Goal: Information Seeking & Learning: Check status

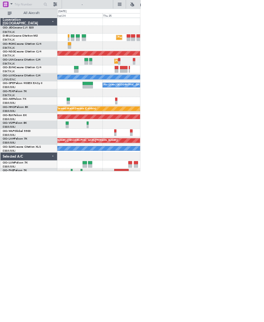
click at [176, 215] on div "Planned Maint Kortrijk-[GEOGRAPHIC_DATA]" at bounding box center [186, 219] width 156 height 15
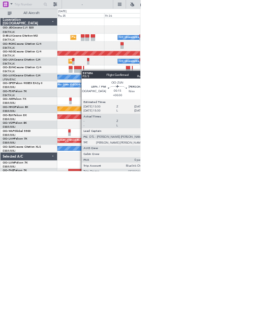
click at [157, 133] on div at bounding box center [157, 133] width 2 height 6
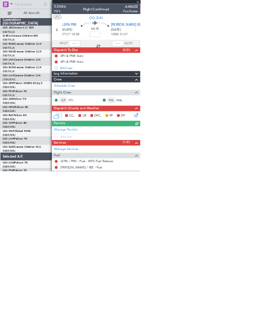
click at [258, 4] on span at bounding box center [259, 4] width 9 height 8
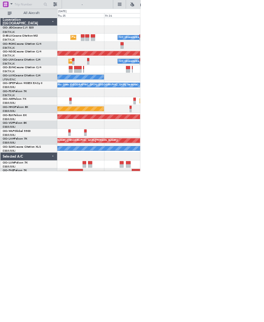
scroll to position [7, 0]
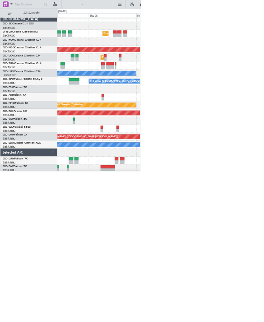
click at [239, 122] on div at bounding box center [186, 123] width 156 height 15
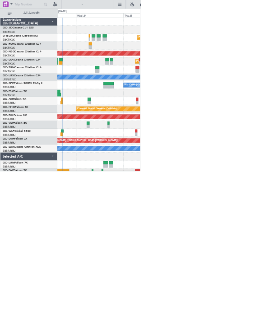
click at [249, 187] on div at bounding box center [186, 190] width 156 height 15
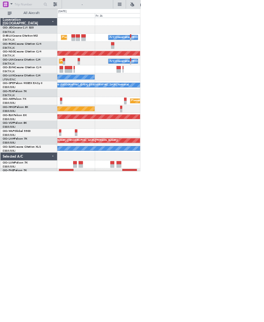
click at [53, 124] on div "Planned Maint Nice ([GEOGRAPHIC_DATA]) A/C Unavailable [GEOGRAPHIC_DATA] ([GEOG…" at bounding box center [132, 169] width 264 height 306
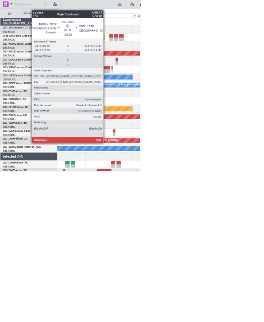
click at [199, 132] on div at bounding box center [200, 133] width 14 height 6
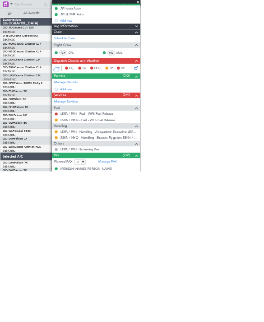
scroll to position [89, 0]
click at [264, 5] on button at bounding box center [268, 8] width 14 height 14
click at [262, 4] on span at bounding box center [259, 4] width 9 height 8
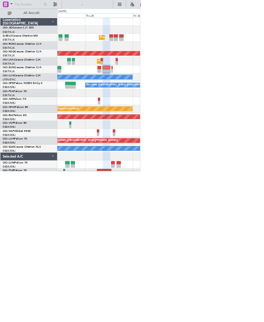
type input "0"
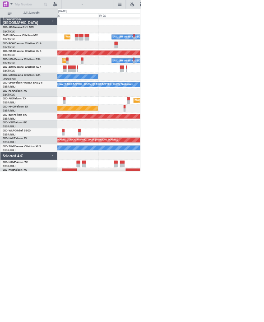
scroll to position [0, 0]
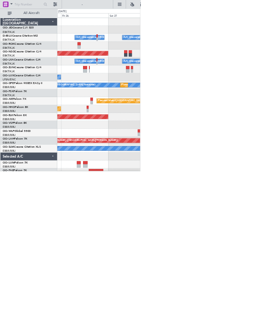
click at [120, 210] on div "Planned Maint Geneva (Cointrin)" at bounding box center [186, 204] width 156 height 15
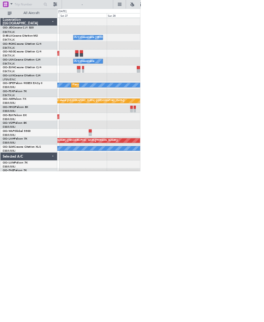
click at [109, 150] on div at bounding box center [186, 145] width 156 height 15
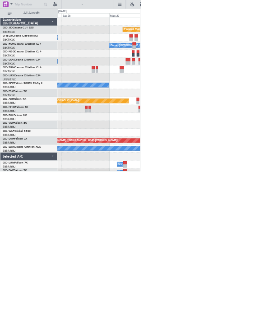
click at [95, 127] on div "Planned Maint Kortrijk-[GEOGRAPHIC_DATA] A/C Unavailable [GEOGRAPHIC_DATA]-[GEO…" at bounding box center [132, 169] width 264 height 306
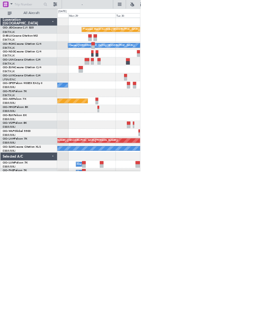
click at [143, 128] on div at bounding box center [186, 130] width 156 height 15
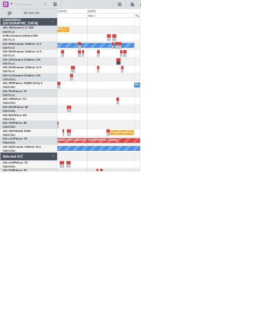
click at [158, 124] on div "Planned Maint Kortrijk-[GEOGRAPHIC_DATA] Owner [GEOGRAPHIC_DATA]-[GEOGRAPHIC_DA…" at bounding box center [186, 182] width 156 height 298
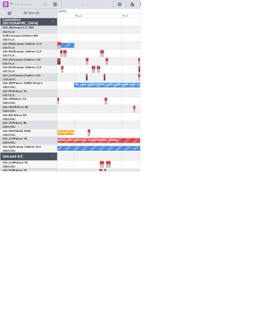
click at [101, 165] on div "Owner [GEOGRAPHIC_DATA]-[GEOGRAPHIC_DATA] No Crew [GEOGRAPHIC_DATA] (Brussels N…" at bounding box center [132, 169] width 264 height 306
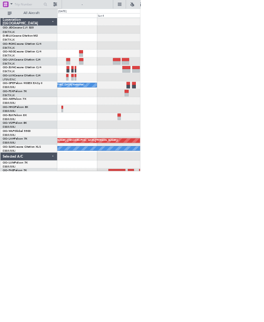
scroll to position [0, 0]
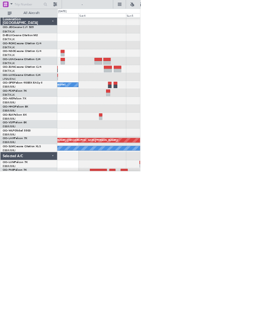
click at [146, 148] on div at bounding box center [186, 144] width 156 height 15
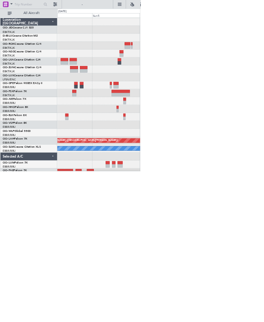
click at [120, 182] on div at bounding box center [186, 175] width 156 height 15
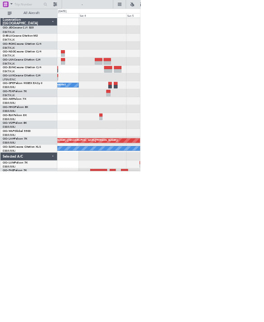
click at [264, 129] on html "[DATE] - [DATE] Refresh Quick Links All Aircraft No Crew [GEOGRAPHIC_DATA] (Bru…" at bounding box center [132, 161] width 264 height 322
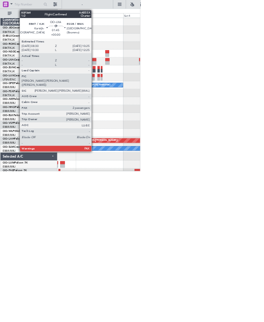
click at [176, 117] on div at bounding box center [177, 118] width 7 height 6
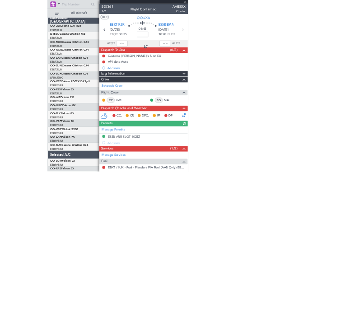
scroll to position [8, 0]
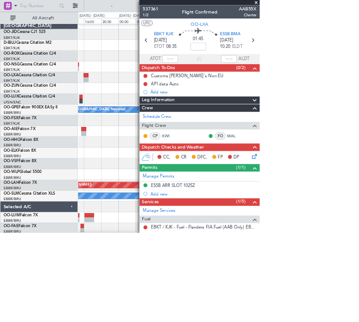
click at [264, 3] on span at bounding box center [354, 4] width 9 height 8
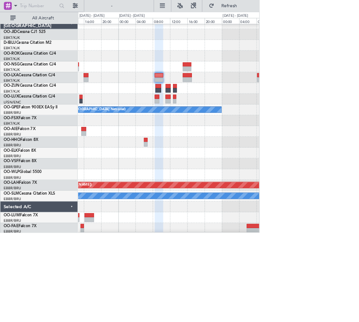
type input "0"
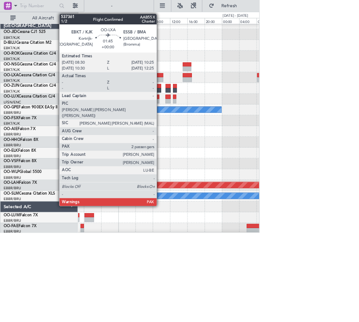
click at [221, 104] on div at bounding box center [220, 104] width 12 height 6
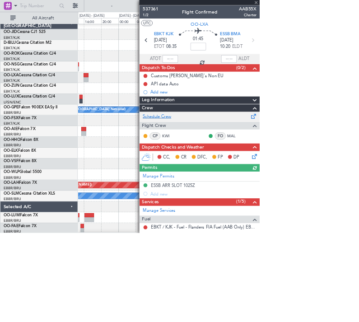
click at [231, 163] on link "Schedule Crew" at bounding box center [216, 161] width 39 height 9
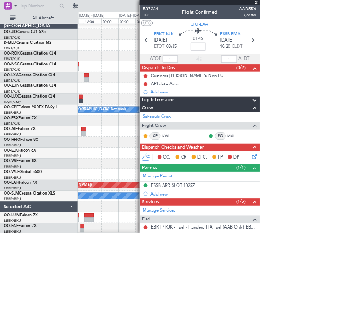
click at [264, 5] on span at bounding box center [354, 4] width 9 height 8
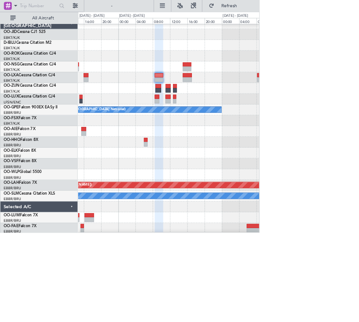
type input "0"
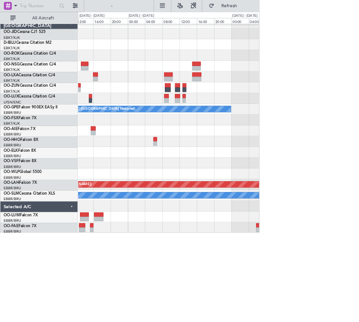
scroll to position [9, 0]
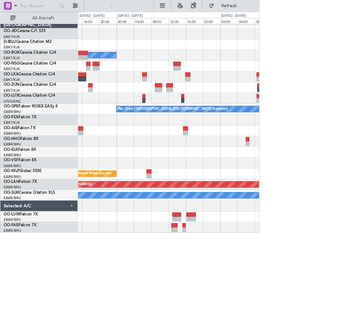
click at [264, 183] on div "Owner [GEOGRAPHIC_DATA]-[GEOGRAPHIC_DATA] No Crew [GEOGRAPHIC_DATA] (Brussels N…" at bounding box center [233, 173] width 251 height 298
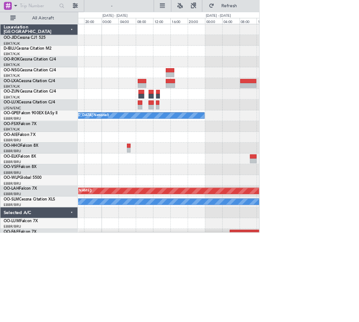
click at [37, 146] on div "No Crew [GEOGRAPHIC_DATA] ([GEOGRAPHIC_DATA] National) Planned [GEOGRAPHIC_DATA…" at bounding box center [179, 169] width 359 height 306
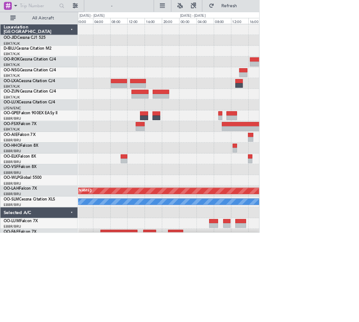
click at [100, 130] on div "No Crew [GEOGRAPHIC_DATA] ([GEOGRAPHIC_DATA] National) Planned [GEOGRAPHIC_DATA…" at bounding box center [179, 169] width 359 height 306
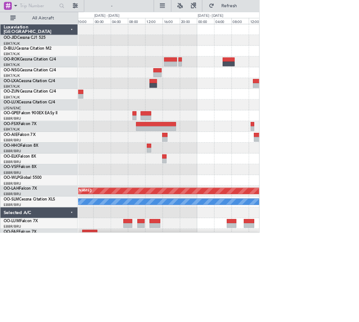
click at [141, 98] on div "Planned Maint [PERSON_NAME]-[GEOGRAPHIC_DATA][PERSON_NAME] ([GEOGRAPHIC_DATA][P…" at bounding box center [233, 182] width 251 height 298
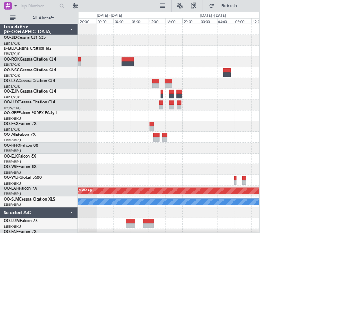
click at [108, 126] on div "Planned Maint [PERSON_NAME]-[GEOGRAPHIC_DATA][PERSON_NAME] ([GEOGRAPHIC_DATA][P…" at bounding box center [233, 182] width 251 height 298
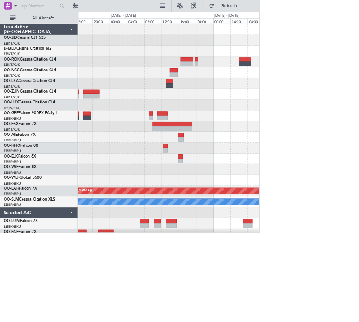
click at [264, 149] on div "Planned Maint [PERSON_NAME]-[GEOGRAPHIC_DATA][PERSON_NAME] ([GEOGRAPHIC_DATA][P…" at bounding box center [233, 182] width 251 height 298
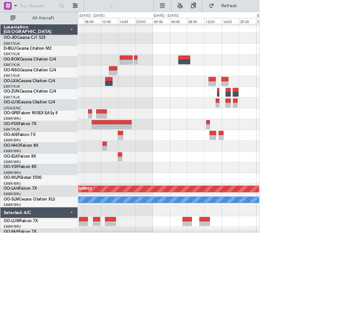
click at [40, 152] on div "Planned Maint [PERSON_NAME]-[GEOGRAPHIC_DATA][PERSON_NAME] ([GEOGRAPHIC_DATA][P…" at bounding box center [179, 169] width 359 height 306
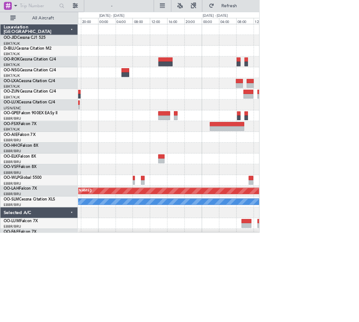
click at [197, 135] on div at bounding box center [233, 130] width 251 height 15
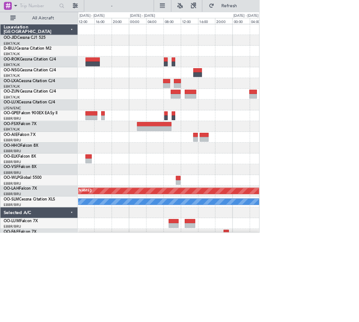
click at [231, 123] on div "Planned Maint [PERSON_NAME]-[GEOGRAPHIC_DATA][PERSON_NAME] ([GEOGRAPHIC_DATA][P…" at bounding box center [233, 182] width 251 height 298
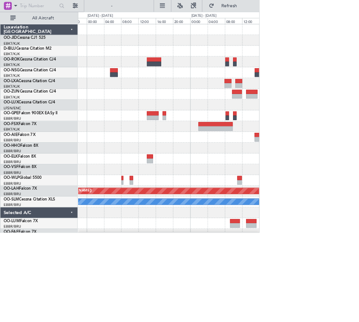
click at [264, 120] on div at bounding box center [233, 115] width 251 height 15
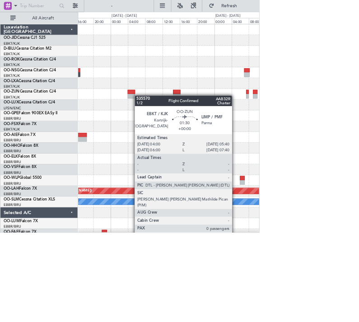
click at [178, 133] on div at bounding box center [233, 130] width 251 height 15
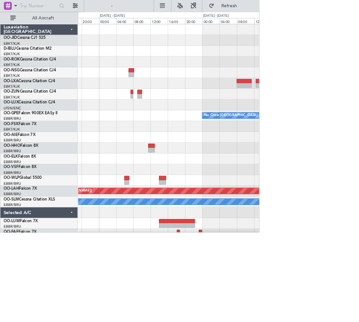
click at [178, 103] on div at bounding box center [233, 100] width 251 height 15
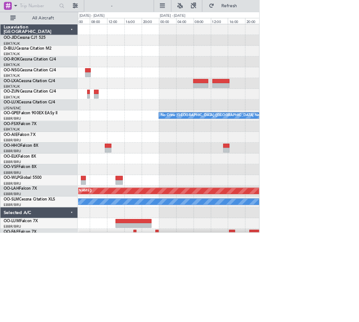
click at [227, 126] on div "No Crew [GEOGRAPHIC_DATA] ([GEOGRAPHIC_DATA] National) Planned [GEOGRAPHIC_DATA…" at bounding box center [233, 182] width 251 height 298
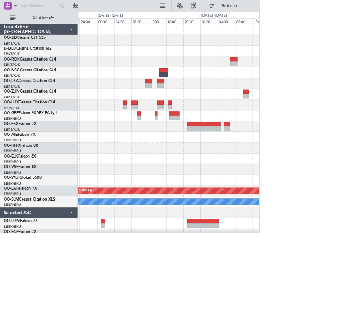
click at [70, 126] on div "Planned Maint [PERSON_NAME]-[GEOGRAPHIC_DATA][PERSON_NAME] ([GEOGRAPHIC_DATA][P…" at bounding box center [179, 169] width 359 height 306
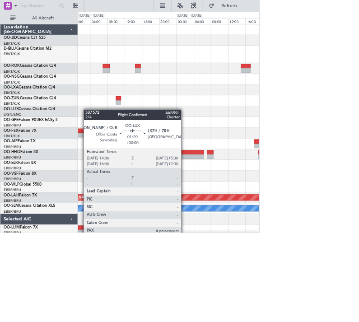
click at [75, 169] on div "- - LTCG 23:30 Z RJTT 09:35 Z Planned [GEOGRAPHIC_DATA][PERSON_NAME]-[GEOGRAPHI…" at bounding box center [179, 169] width 359 height 306
